Goal: Task Accomplishment & Management: Complete application form

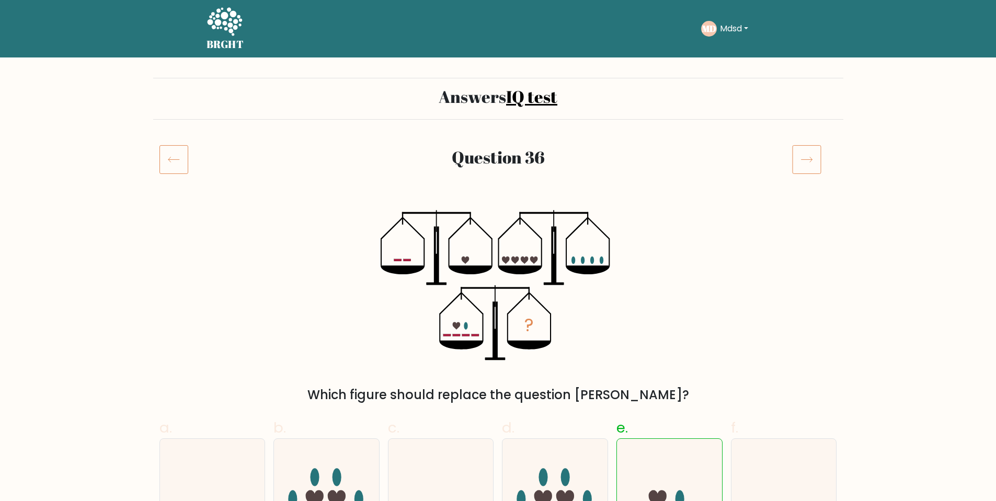
click at [808, 150] on icon at bounding box center [806, 159] width 29 height 29
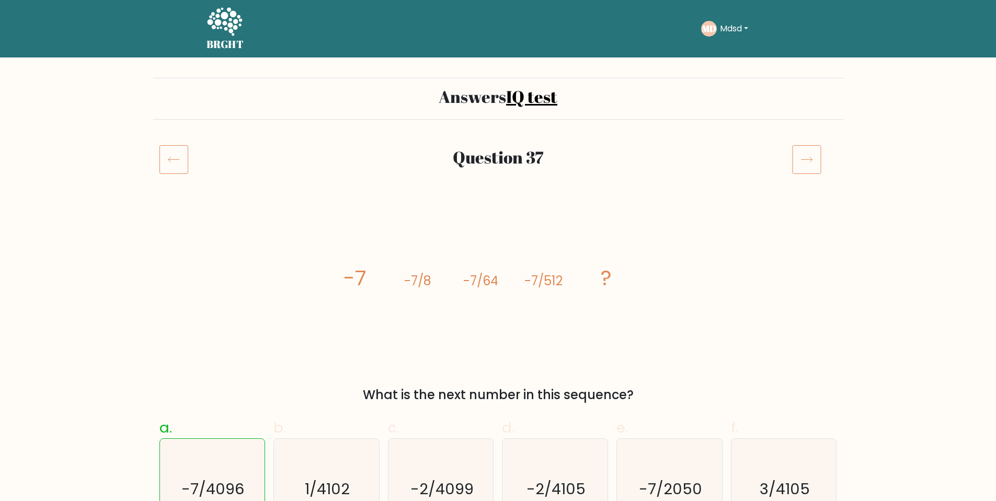
click at [812, 161] on icon at bounding box center [806, 159] width 29 height 29
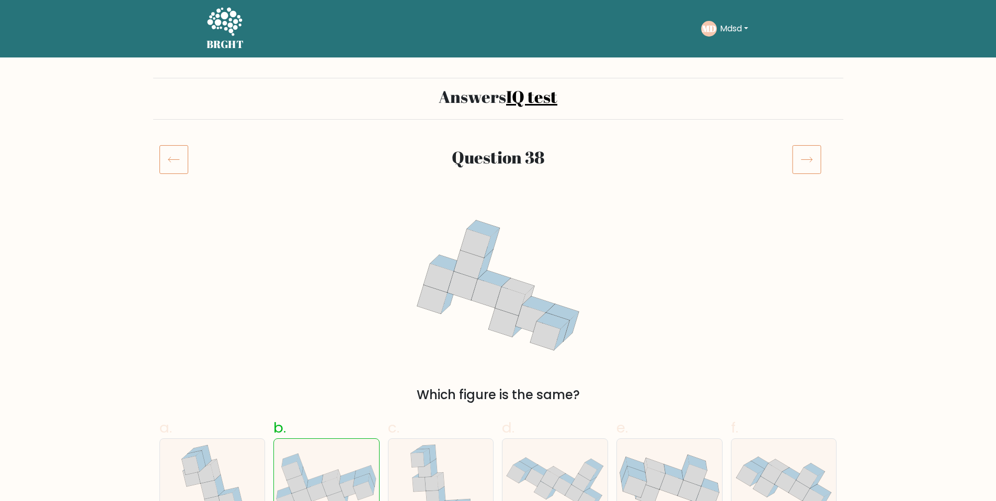
click at [812, 161] on icon at bounding box center [806, 159] width 29 height 29
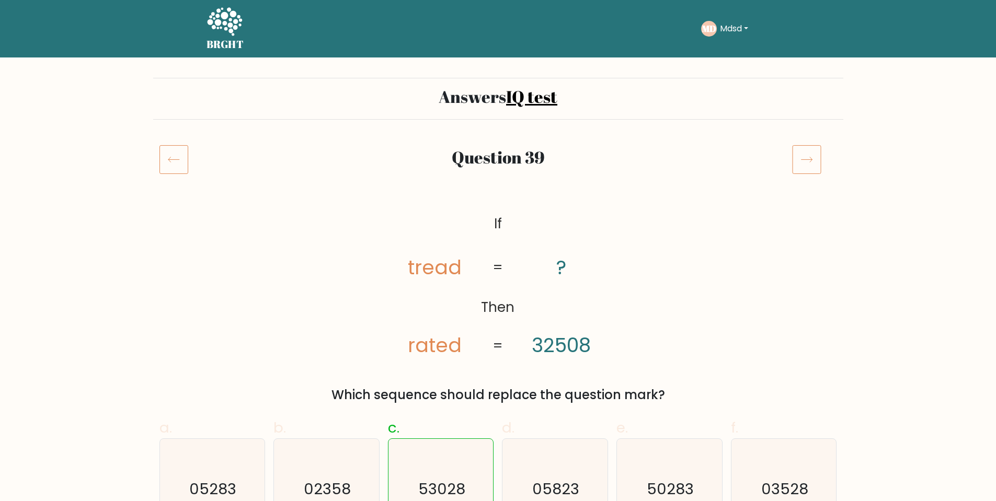
click at [812, 161] on icon at bounding box center [806, 159] width 29 height 29
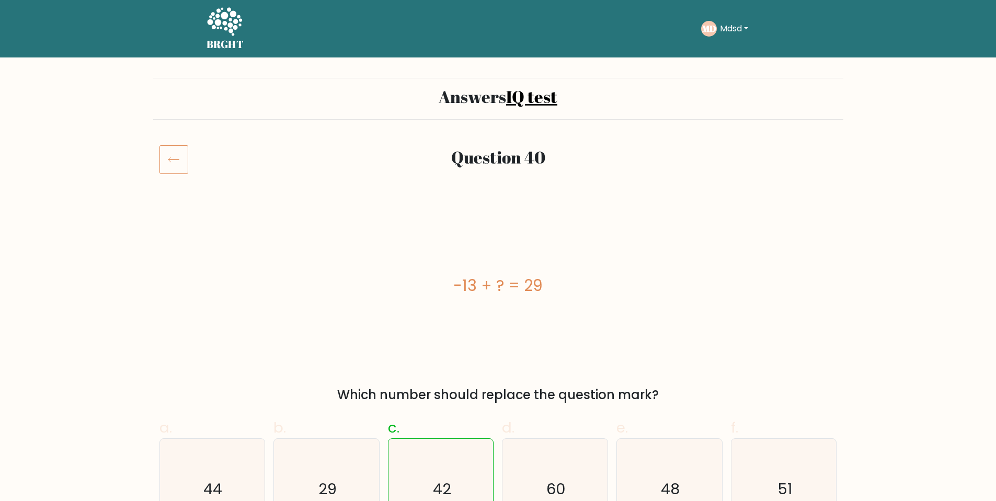
drag, startPoint x: 0, startPoint y: 0, endPoint x: 812, endPoint y: 161, distance: 828.1
click at [812, 161] on div at bounding box center [814, 159] width 57 height 29
click at [176, 161] on icon at bounding box center [173, 159] width 29 height 29
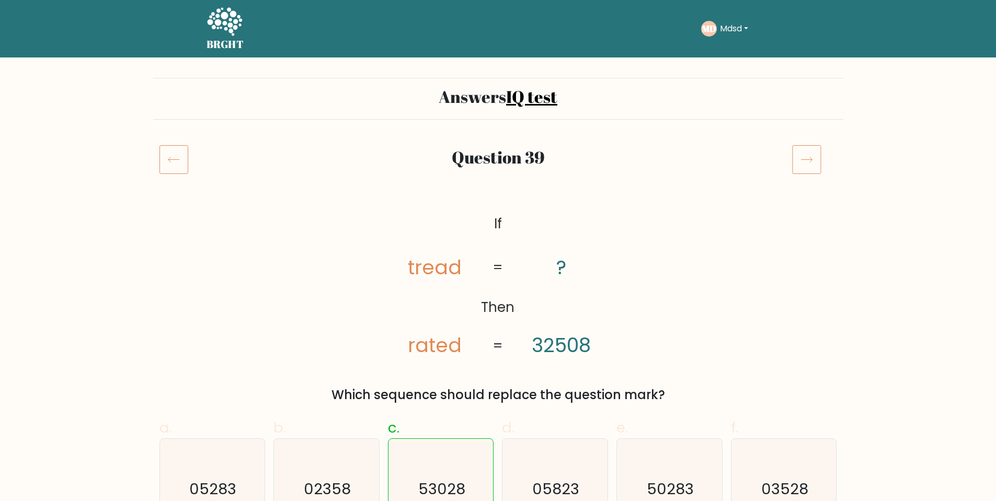
click at [176, 161] on icon at bounding box center [173, 159] width 29 height 29
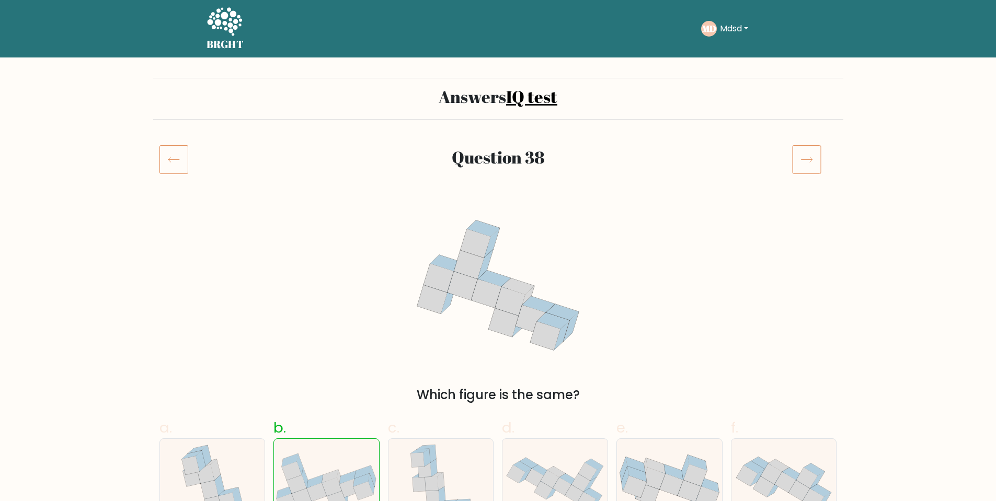
click at [176, 161] on icon at bounding box center [173, 159] width 29 height 29
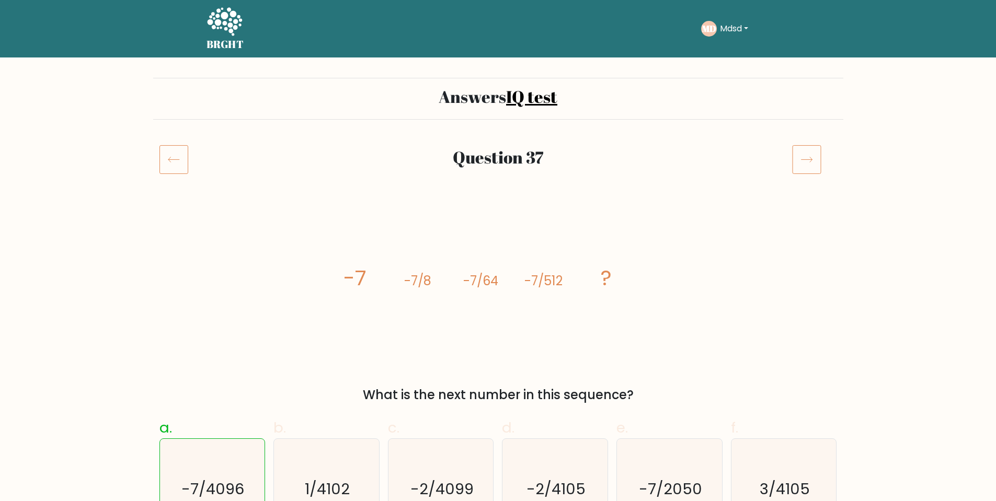
click at [176, 161] on icon at bounding box center [173, 159] width 29 height 29
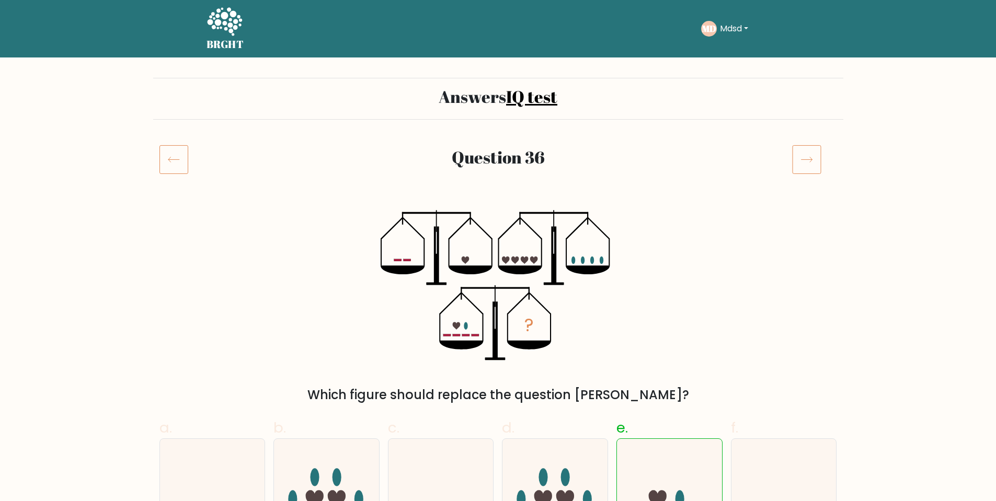
click at [176, 161] on icon at bounding box center [173, 159] width 29 height 29
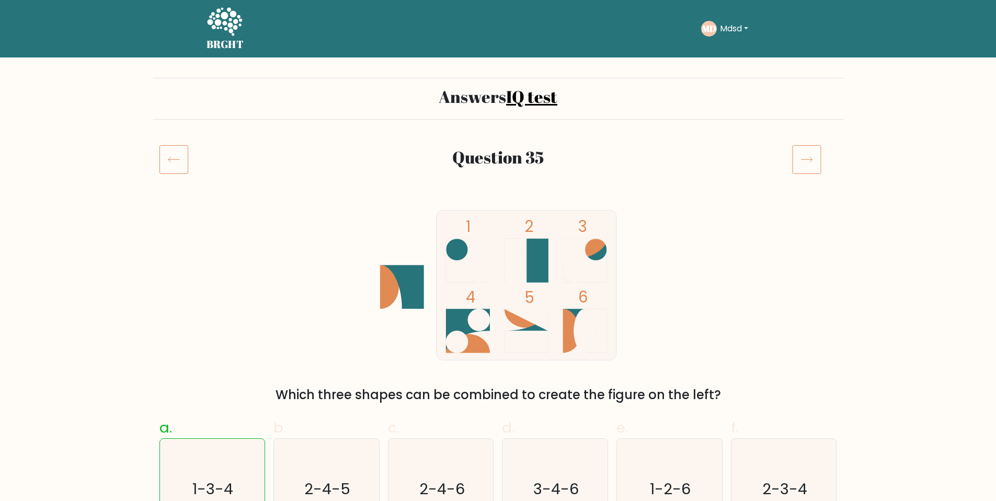
click at [176, 161] on icon at bounding box center [173, 159] width 29 height 29
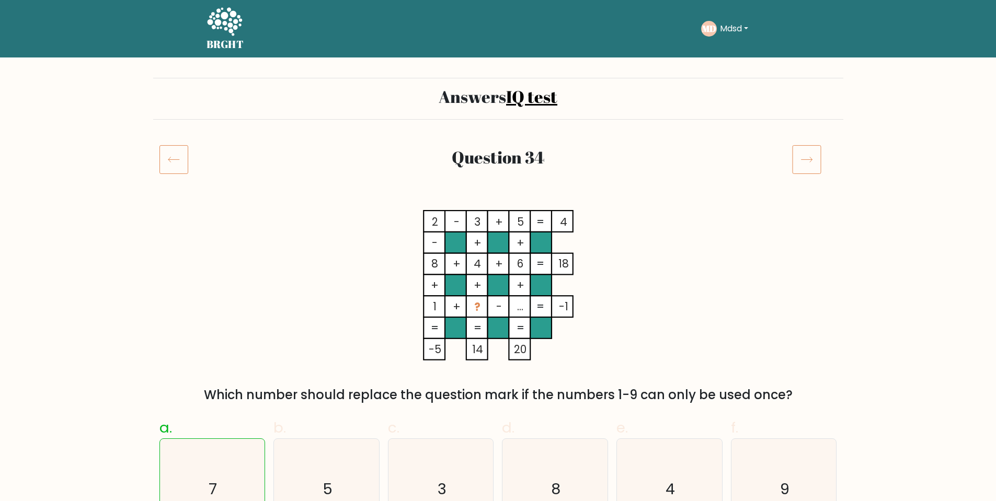
click at [176, 161] on icon at bounding box center [173, 159] width 29 height 29
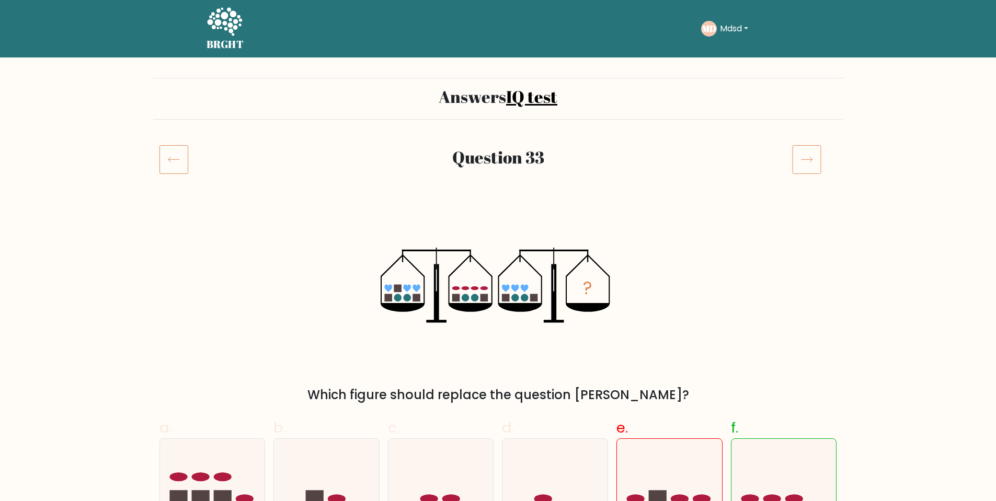
click at [176, 161] on icon at bounding box center [173, 159] width 29 height 29
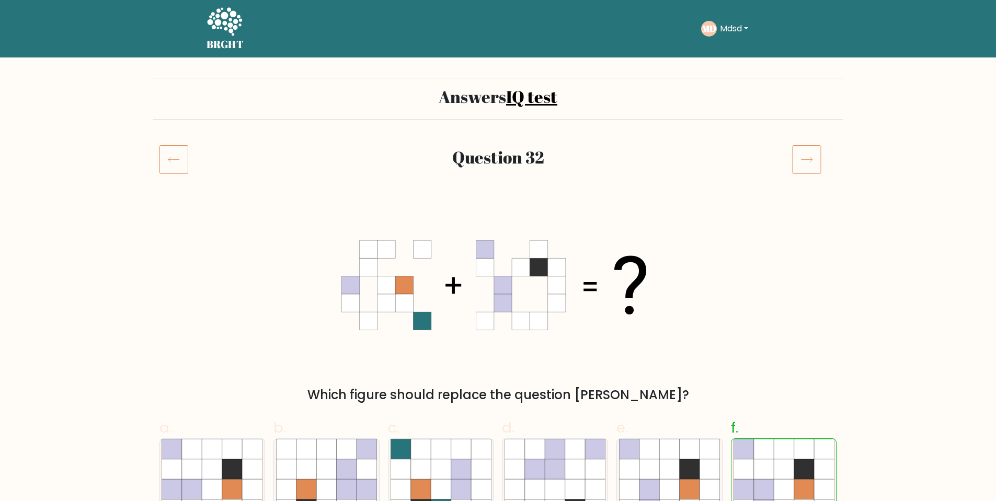
click at [813, 161] on icon at bounding box center [806, 159] width 29 height 29
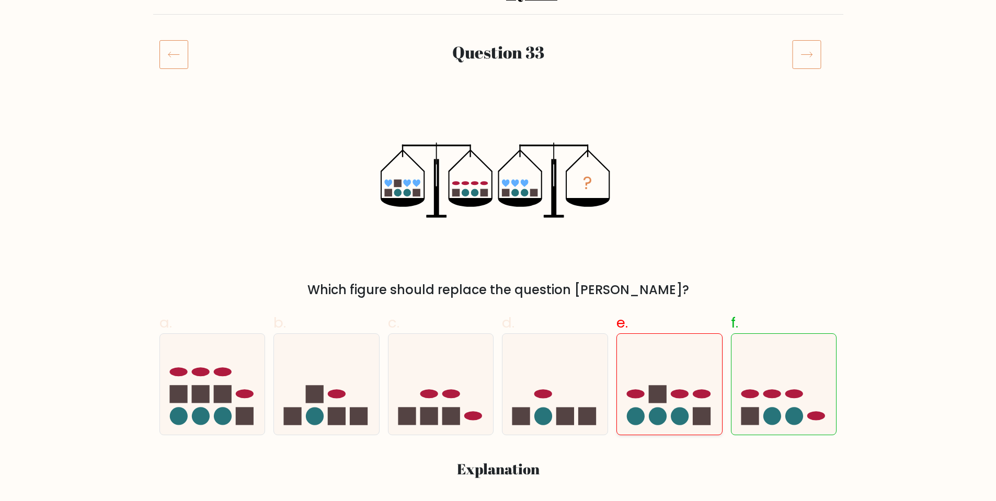
scroll to position [105, 0]
click at [178, 63] on icon at bounding box center [173, 54] width 29 height 29
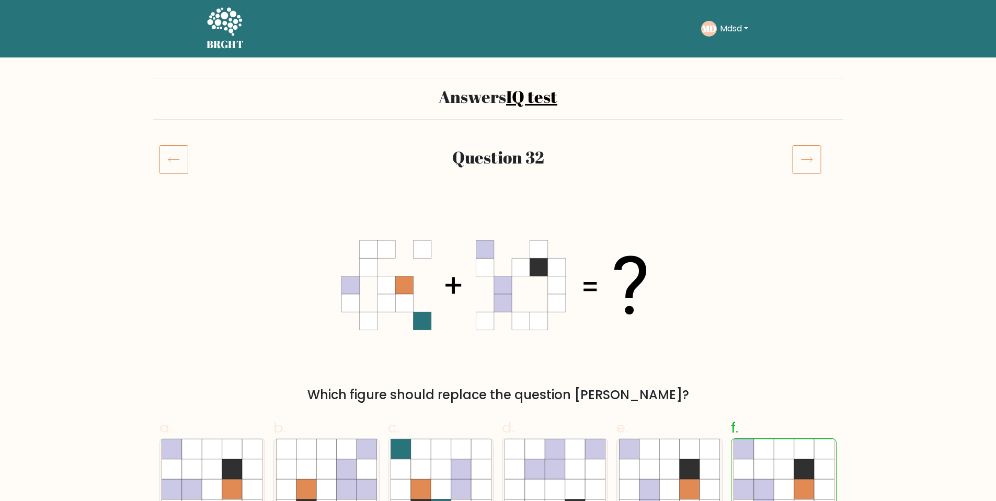
click at [164, 164] on icon at bounding box center [173, 159] width 29 height 29
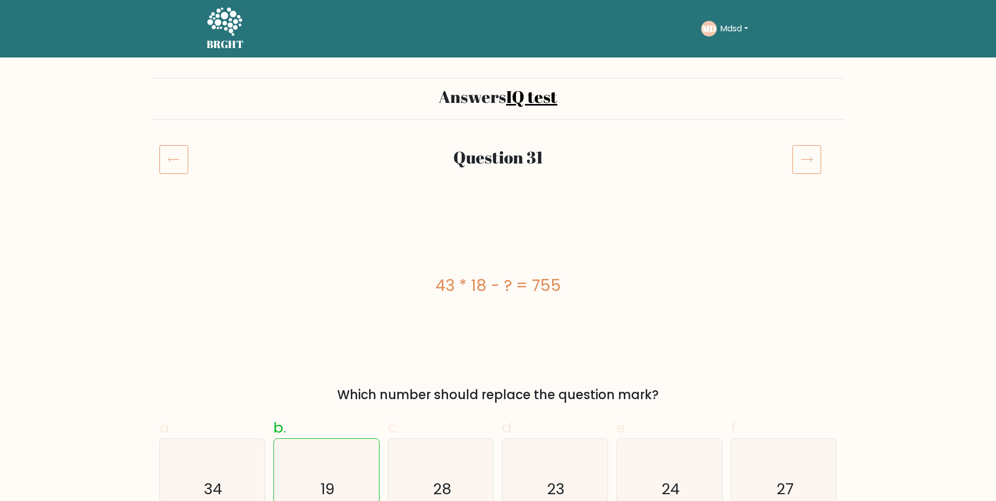
click at [169, 164] on icon at bounding box center [173, 159] width 29 height 29
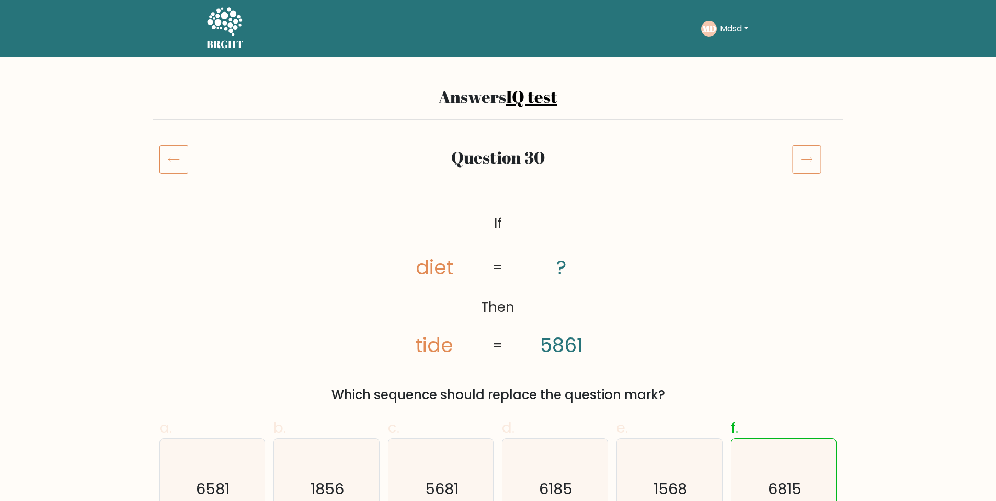
click at [169, 164] on icon at bounding box center [173, 159] width 29 height 29
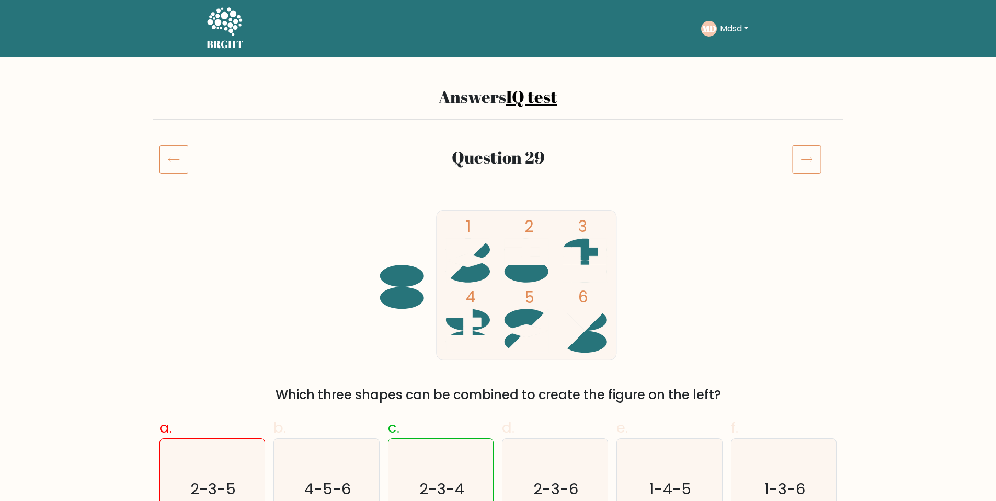
drag, startPoint x: 0, startPoint y: 0, endPoint x: 169, endPoint y: 164, distance: 235.5
click at [169, 164] on icon at bounding box center [173, 159] width 29 height 29
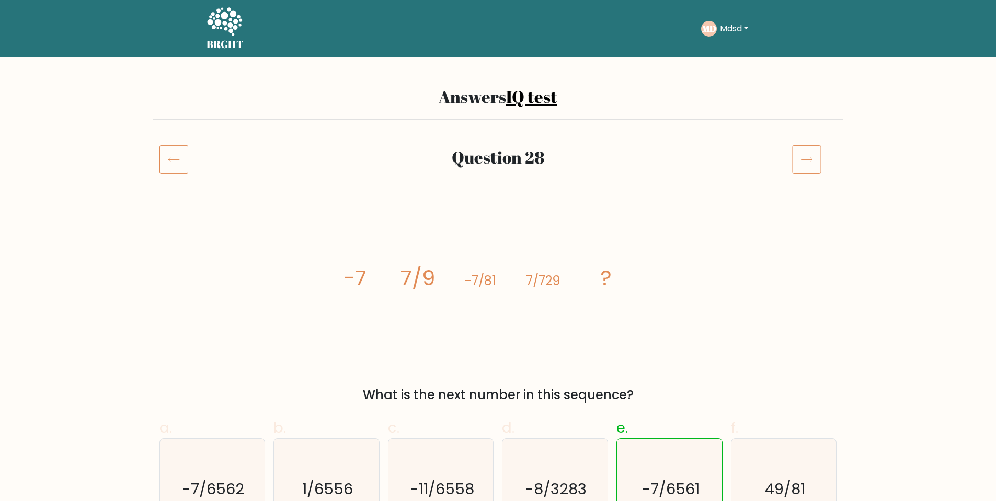
click at [169, 164] on icon at bounding box center [173, 159] width 29 height 29
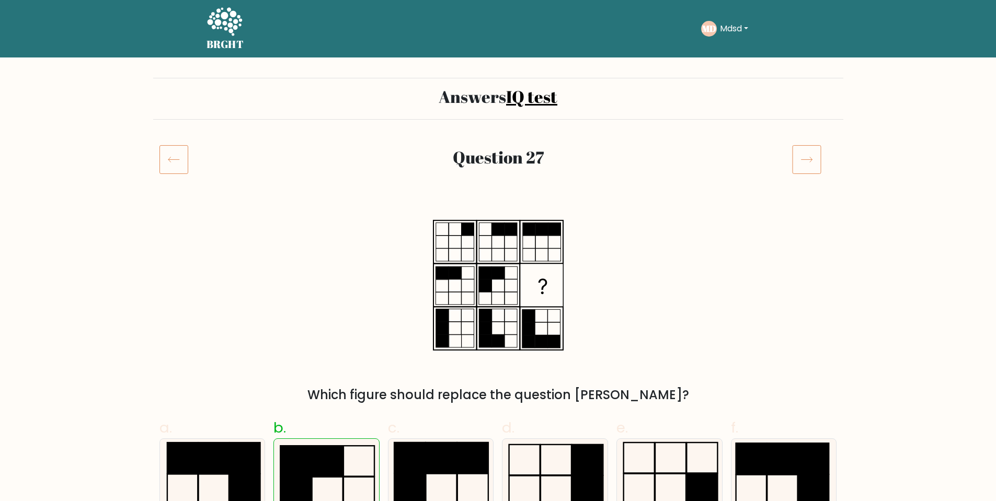
click at [169, 164] on icon at bounding box center [173, 159] width 29 height 29
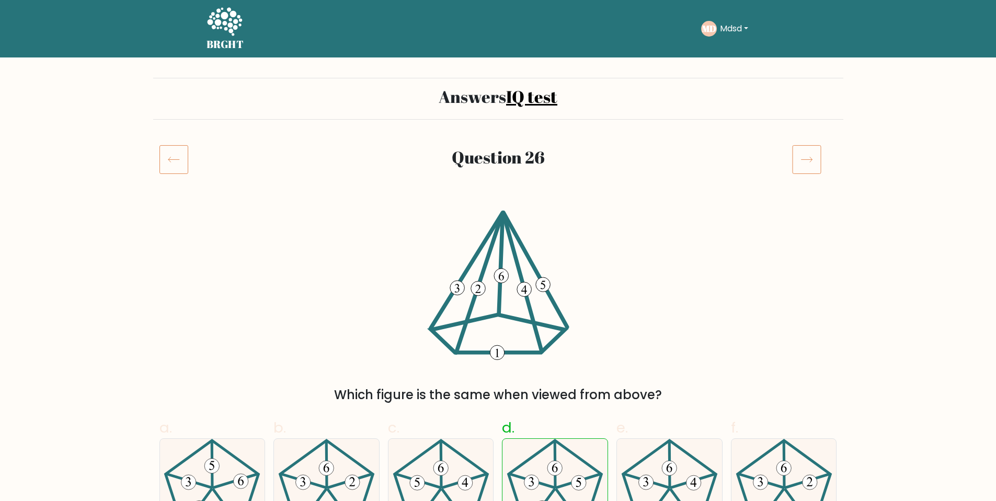
drag, startPoint x: 0, startPoint y: 0, endPoint x: 170, endPoint y: 164, distance: 235.9
click at [170, 164] on icon at bounding box center [173, 159] width 29 height 29
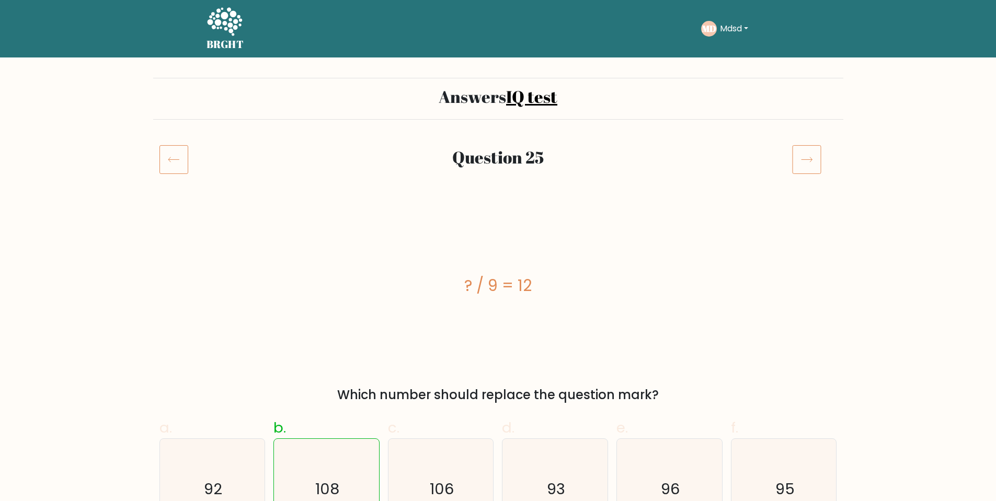
click at [170, 164] on icon at bounding box center [173, 159] width 29 height 29
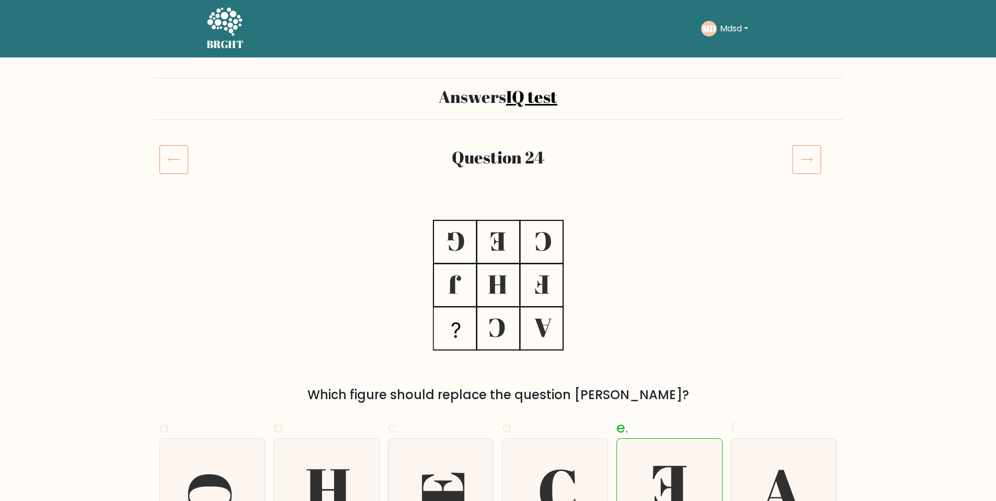
click at [170, 164] on icon at bounding box center [173, 159] width 29 height 29
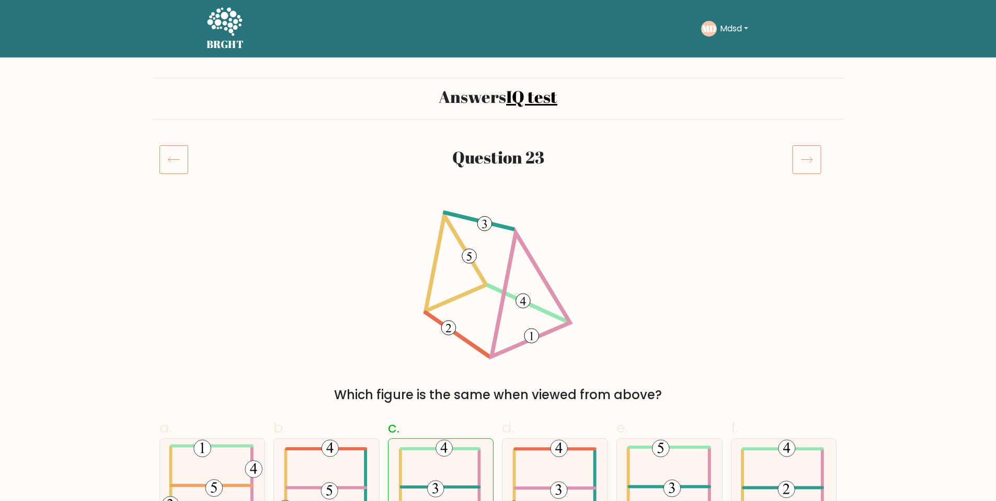
drag, startPoint x: 0, startPoint y: 0, endPoint x: 170, endPoint y: 164, distance: 236.2
click at [170, 164] on icon at bounding box center [173, 159] width 29 height 29
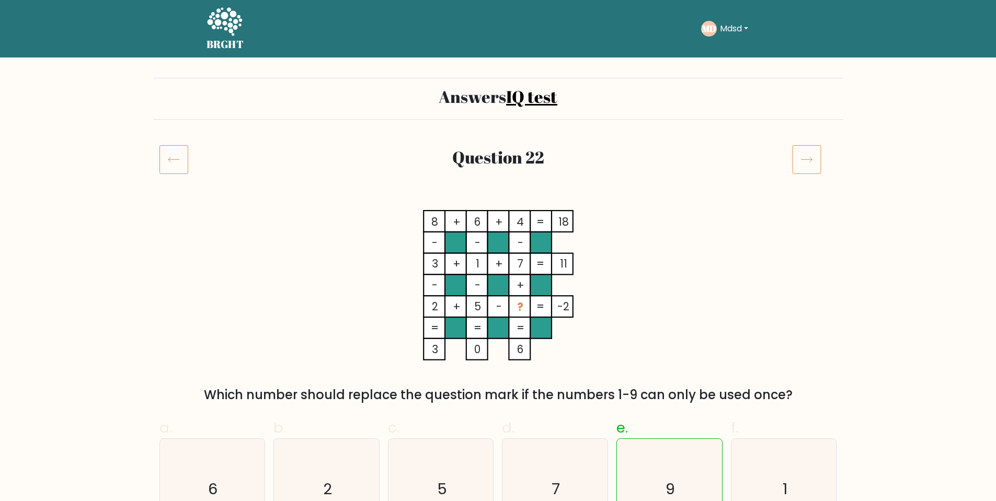
click at [171, 164] on icon at bounding box center [173, 159] width 29 height 29
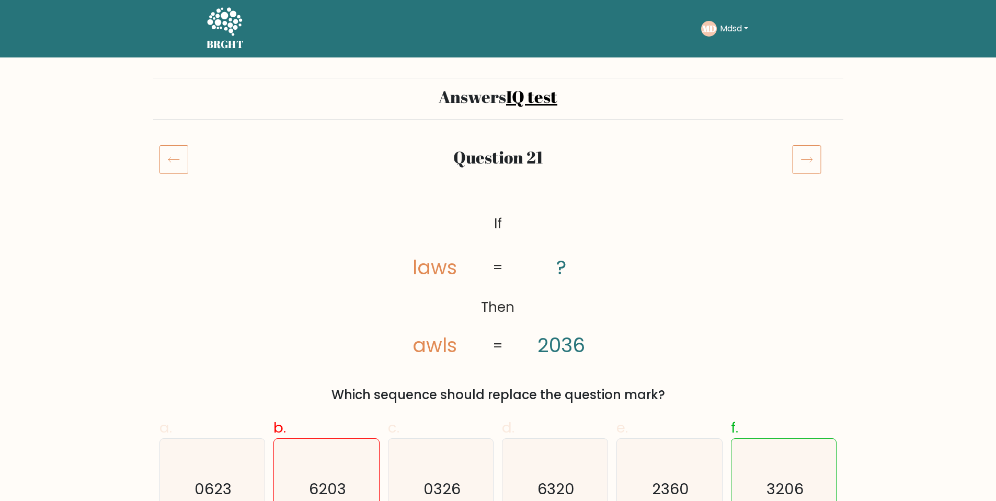
click at [171, 164] on icon at bounding box center [173, 159] width 29 height 29
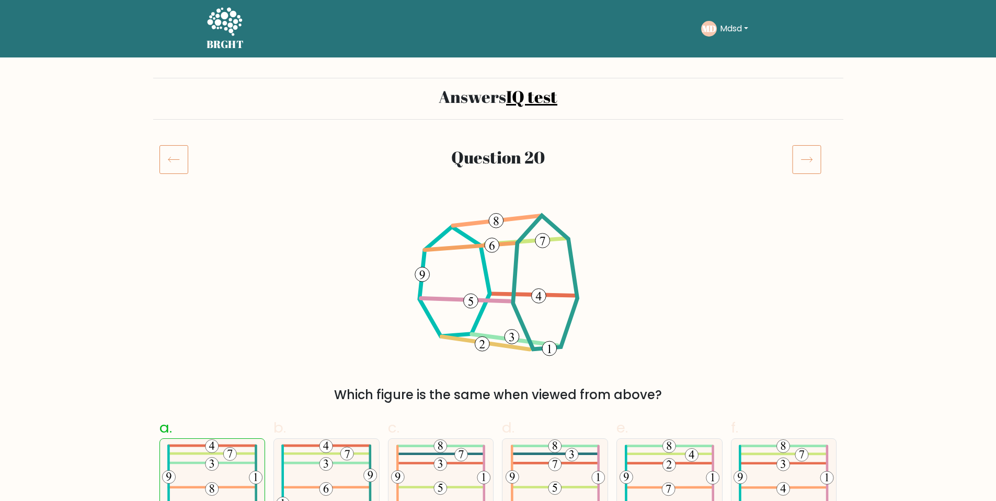
click at [171, 164] on icon at bounding box center [173, 159] width 29 height 29
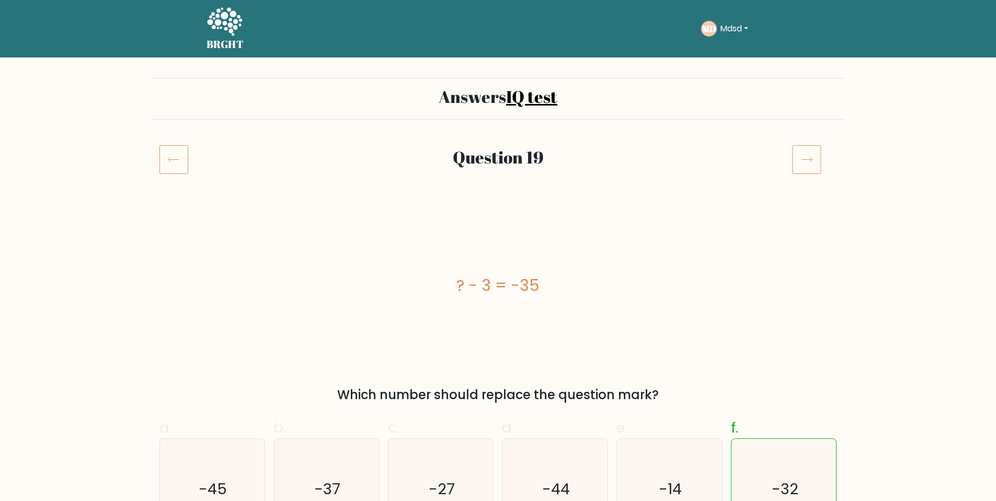
click at [171, 164] on icon at bounding box center [173, 159] width 29 height 29
click at [169, 158] on icon at bounding box center [173, 159] width 29 height 29
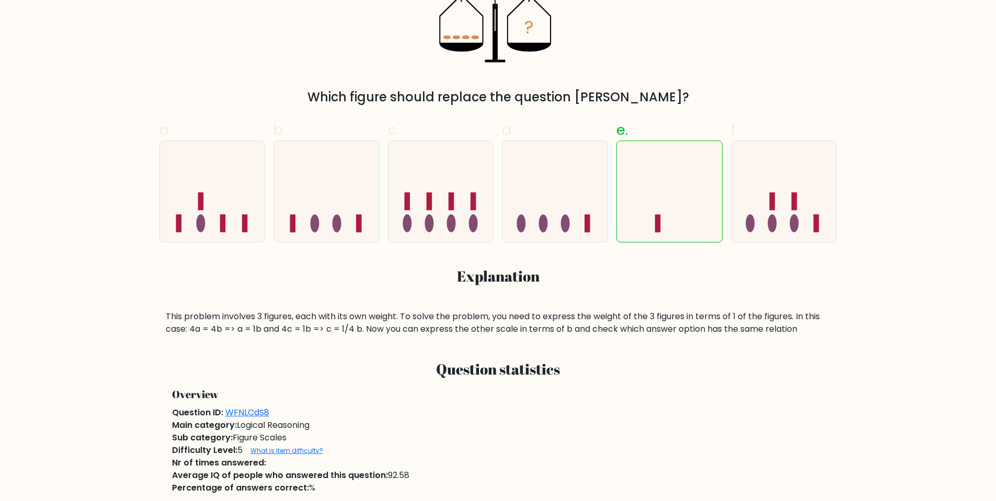
scroll to position [157, 0]
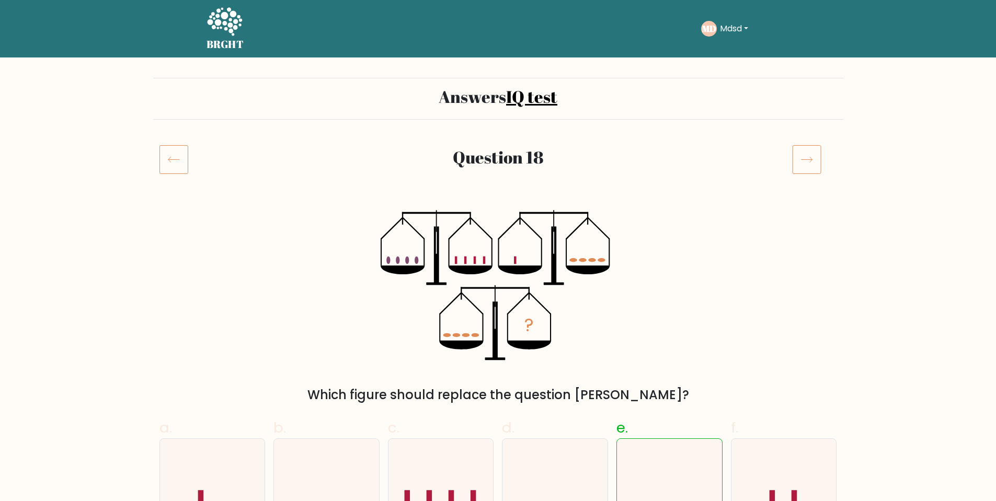
click at [171, 158] on icon at bounding box center [173, 159] width 29 height 29
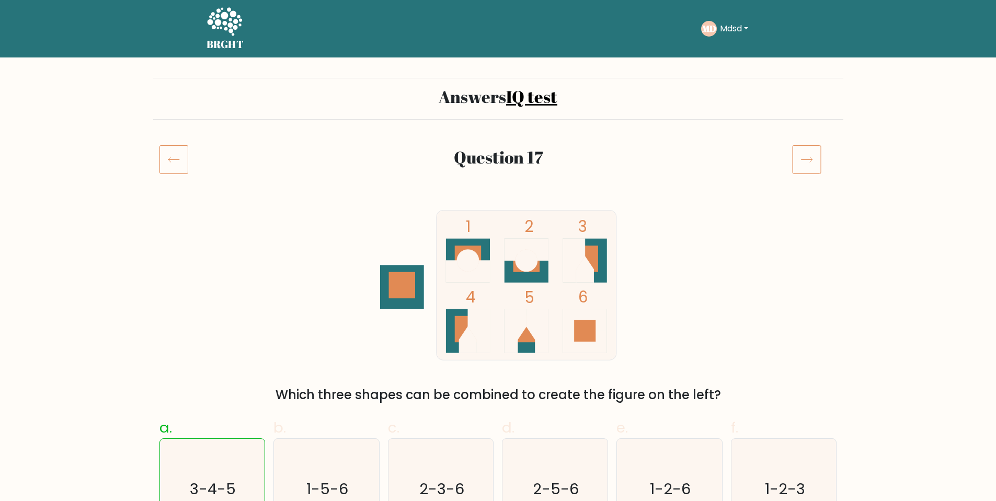
click at [171, 157] on icon at bounding box center [173, 159] width 29 height 29
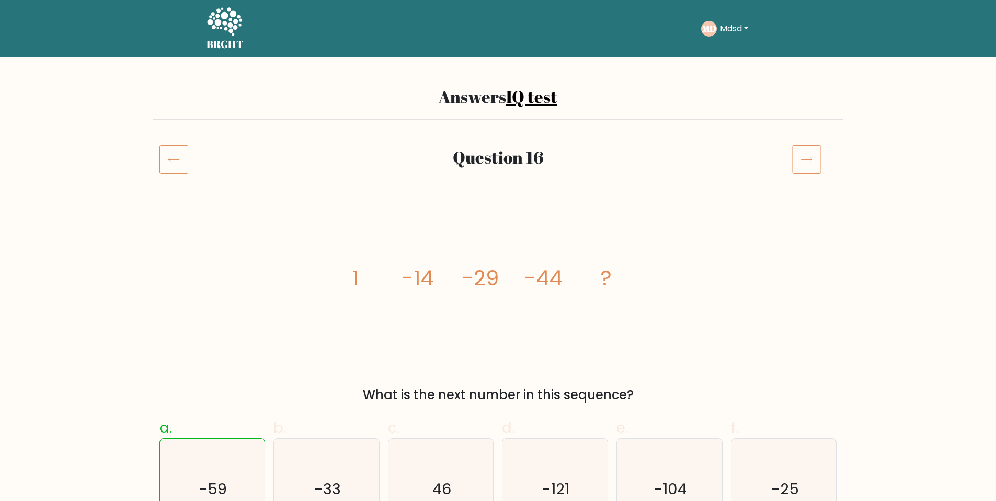
click at [171, 157] on icon at bounding box center [173, 159] width 29 height 29
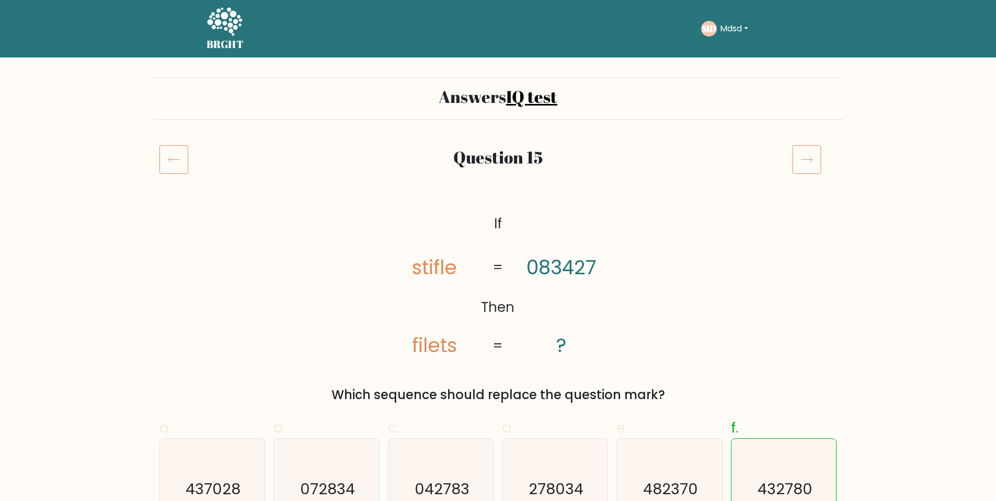
click at [171, 157] on icon at bounding box center [173, 159] width 29 height 29
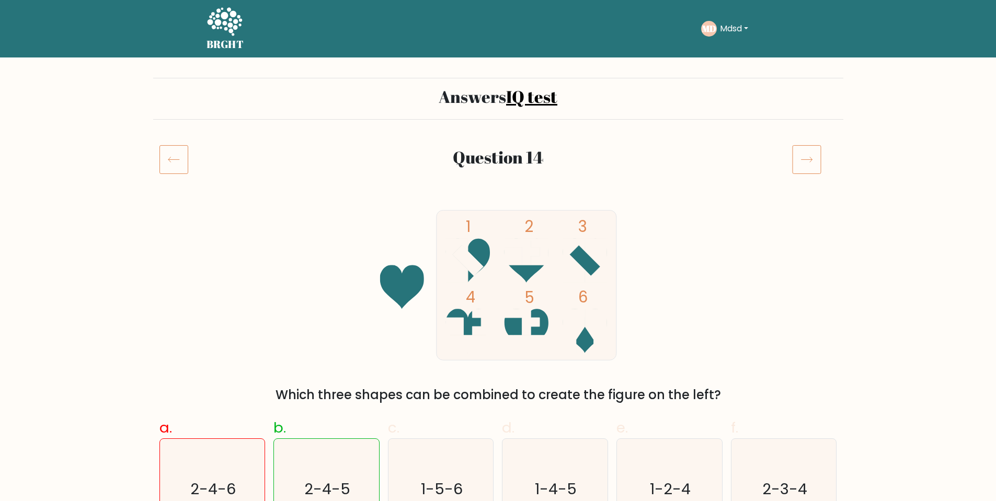
click at [171, 157] on icon at bounding box center [173, 159] width 29 height 29
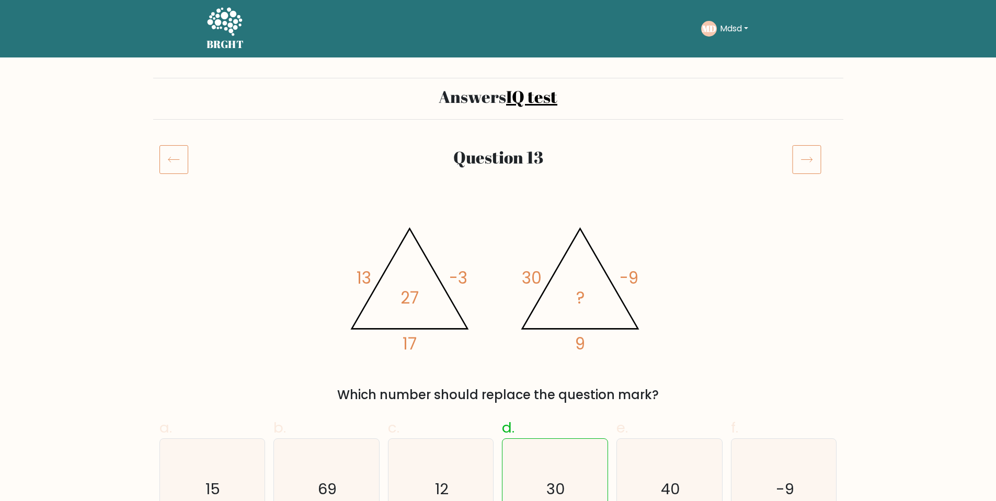
click at [171, 157] on icon at bounding box center [173, 159] width 29 height 29
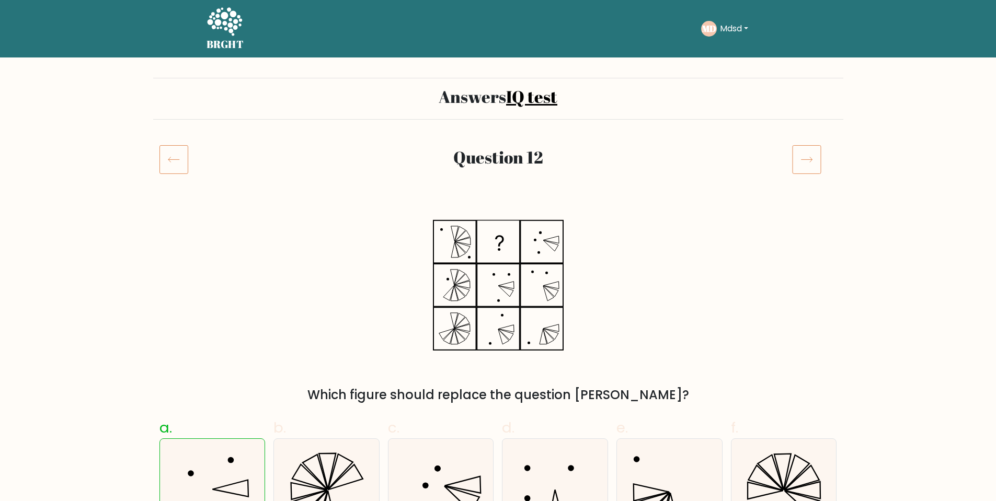
click at [171, 157] on icon at bounding box center [173, 159] width 29 height 29
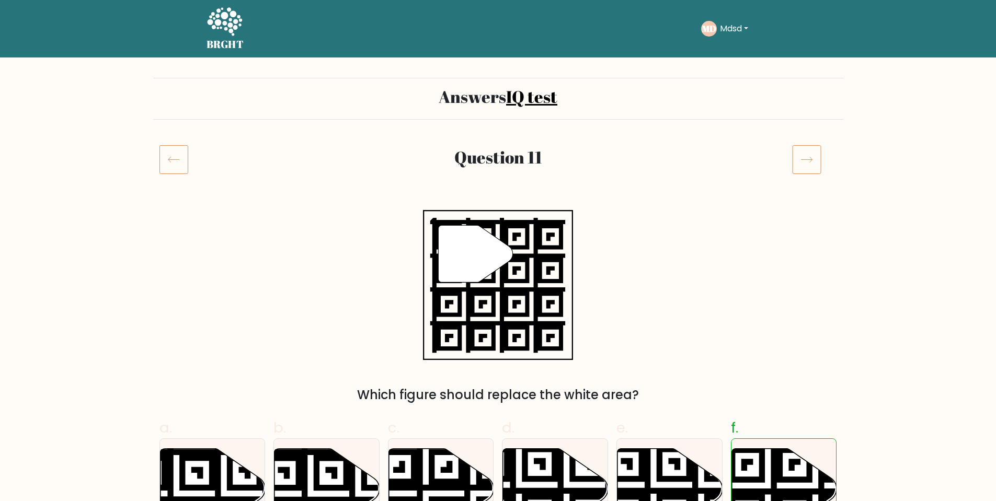
click at [171, 157] on icon at bounding box center [173, 159] width 29 height 29
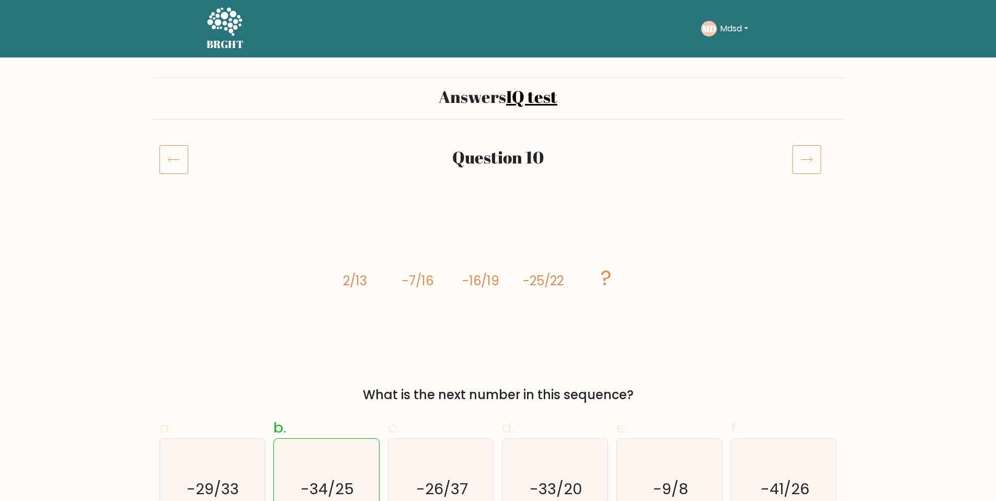
click at [171, 157] on icon at bounding box center [173, 159] width 29 height 29
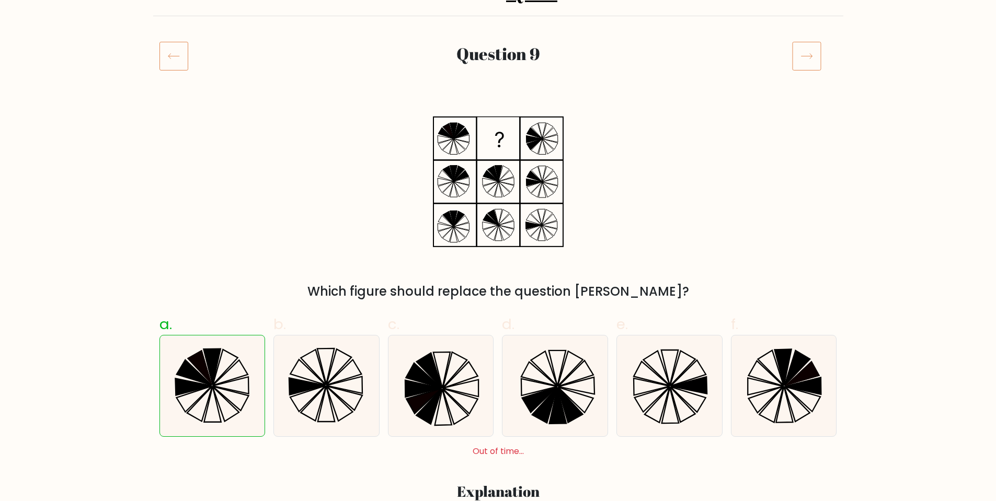
scroll to position [52, 0]
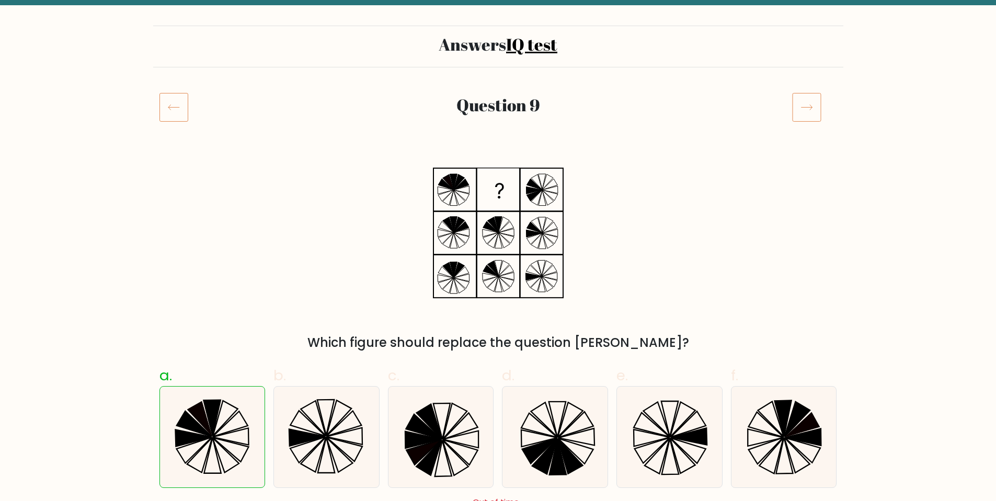
click at [180, 102] on icon at bounding box center [173, 107] width 29 height 29
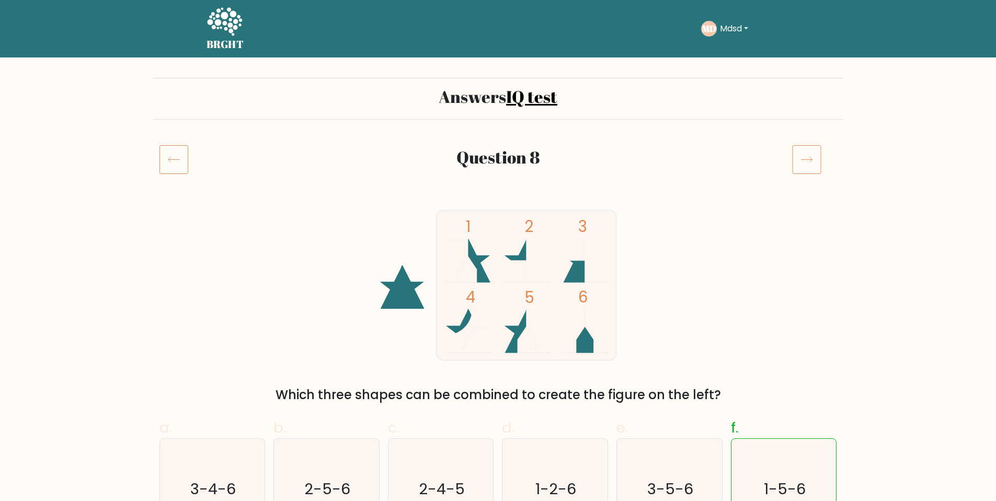
click at [172, 154] on icon at bounding box center [173, 159] width 29 height 29
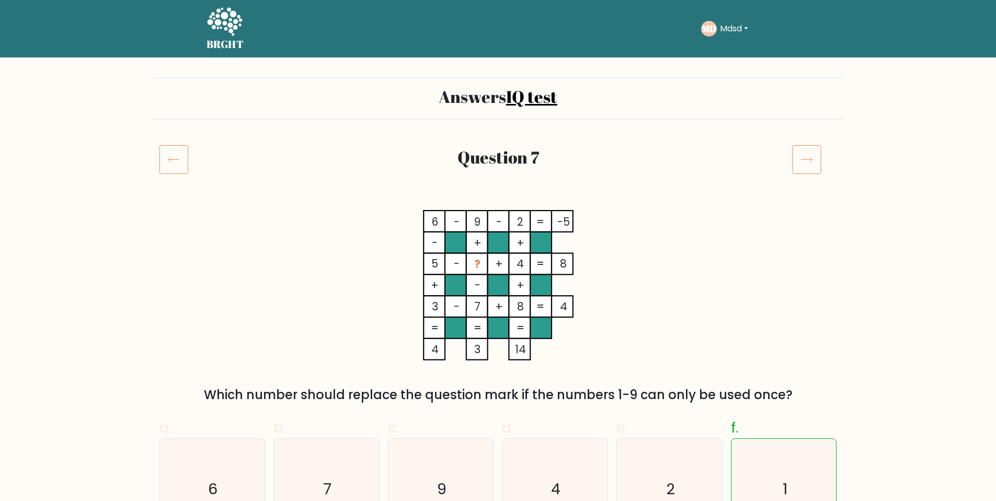
click at [172, 156] on icon at bounding box center [173, 159] width 29 height 29
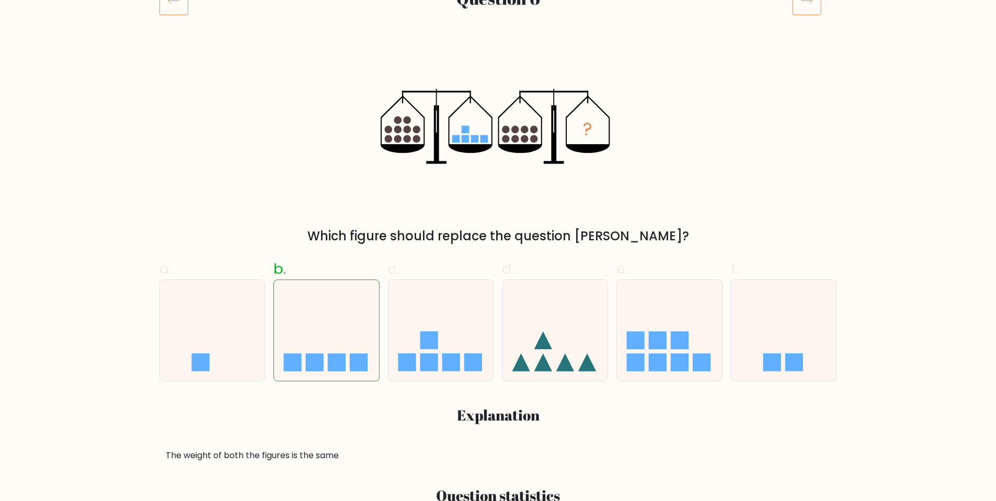
scroll to position [105, 0]
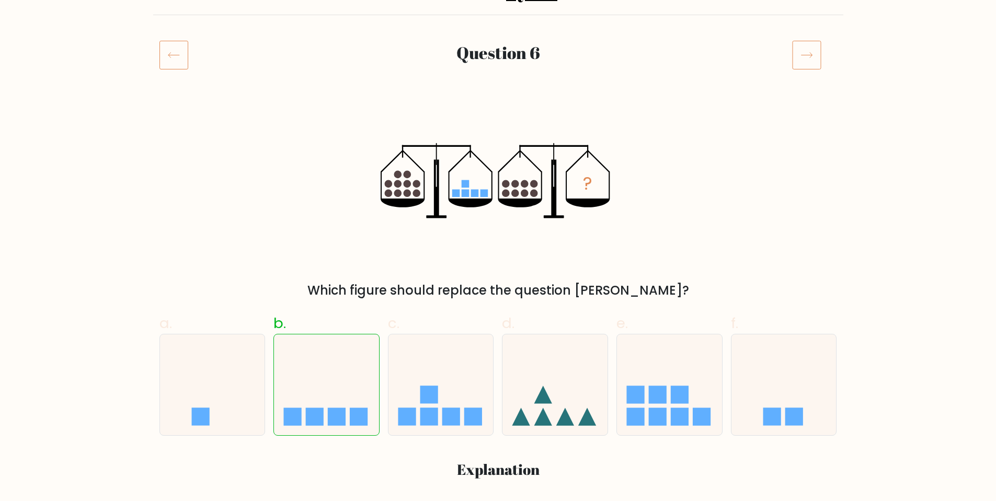
click at [174, 58] on icon at bounding box center [173, 54] width 29 height 29
